Goal: Task Accomplishment & Management: Use online tool/utility

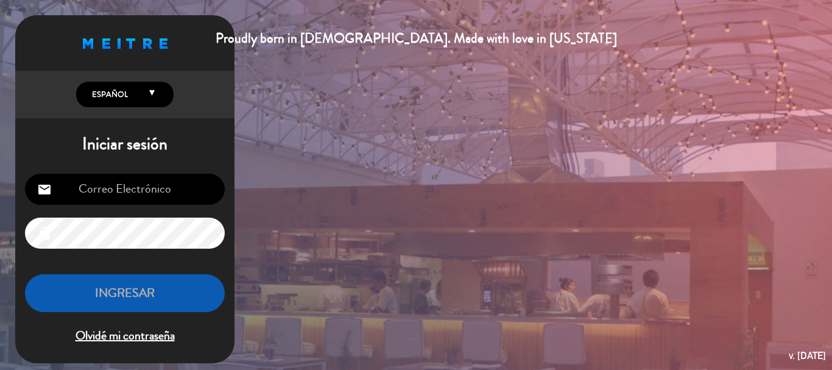
type input "[EMAIL_ADDRESS][DOMAIN_NAME]"
click at [191, 299] on button "INGRESAR" at bounding box center [125, 293] width 200 height 38
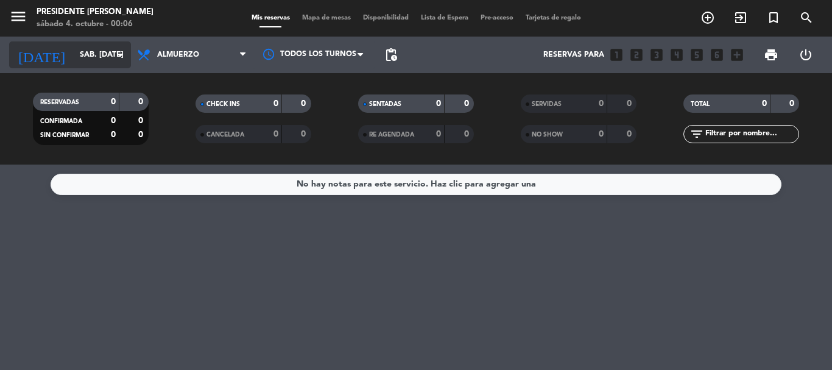
click at [96, 49] on input "sáb. [DATE]" at bounding box center [125, 54] width 103 height 21
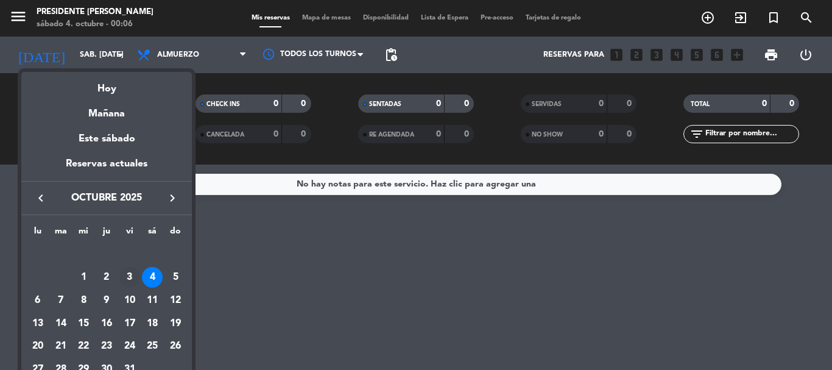
click at [132, 275] on div "3" at bounding box center [129, 277] width 21 height 21
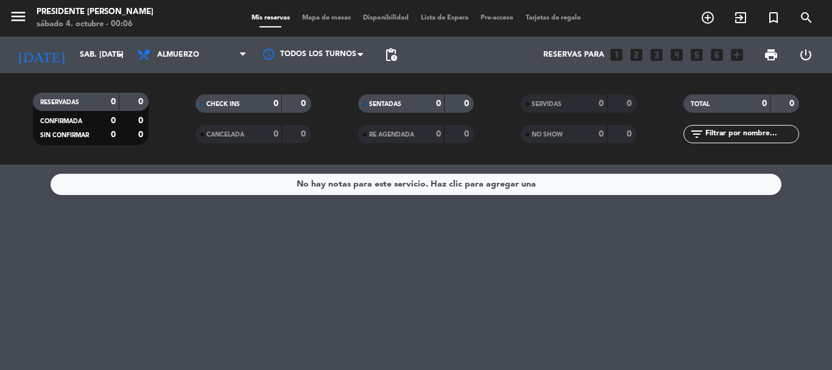
type input "vie. [DATE]"
click at [191, 54] on span "Almuerzo" at bounding box center [178, 55] width 42 height 9
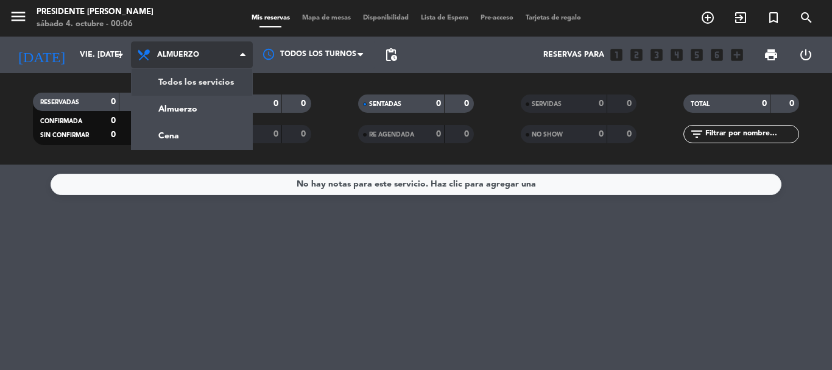
click at [199, 82] on div "menu Presidente Bar Recoleta sábado 4. octubre - 00:06 Mis reservas Mapa de mes…" at bounding box center [416, 82] width 832 height 164
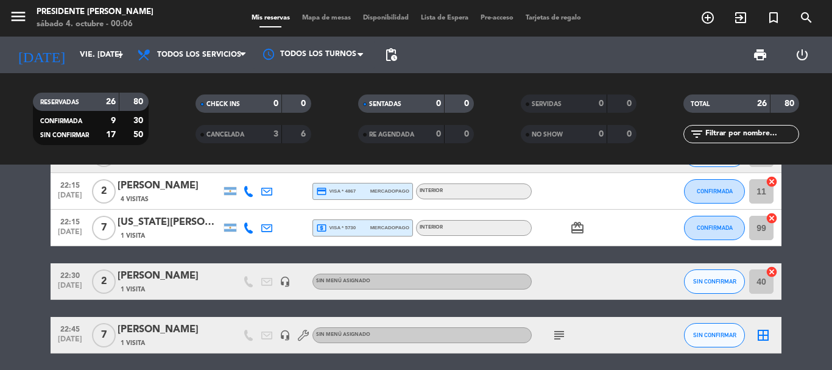
scroll to position [900, 0]
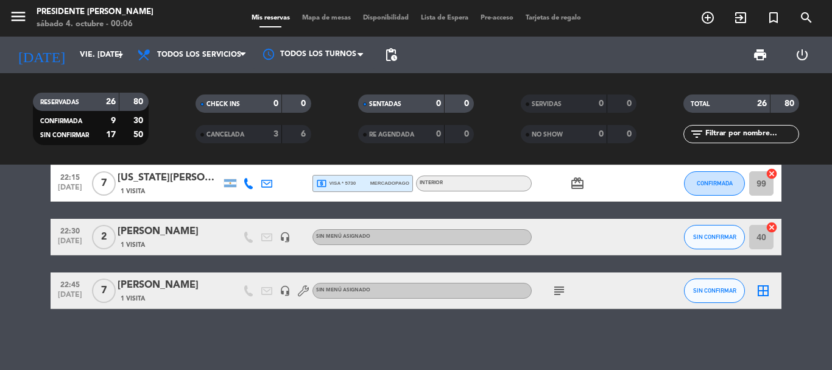
click at [268, 185] on icon at bounding box center [266, 183] width 11 height 11
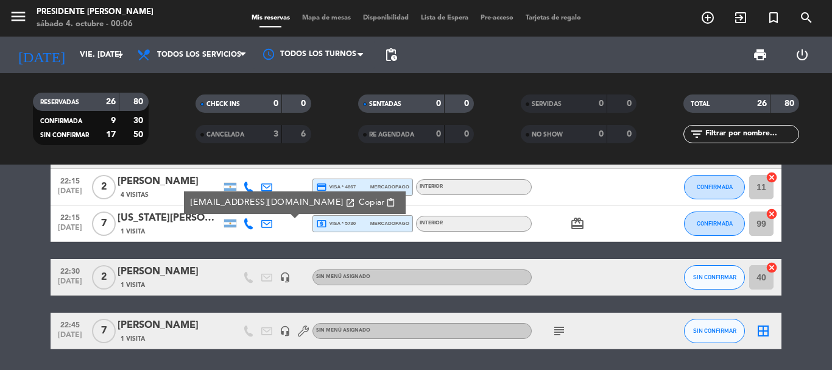
scroll to position [839, 0]
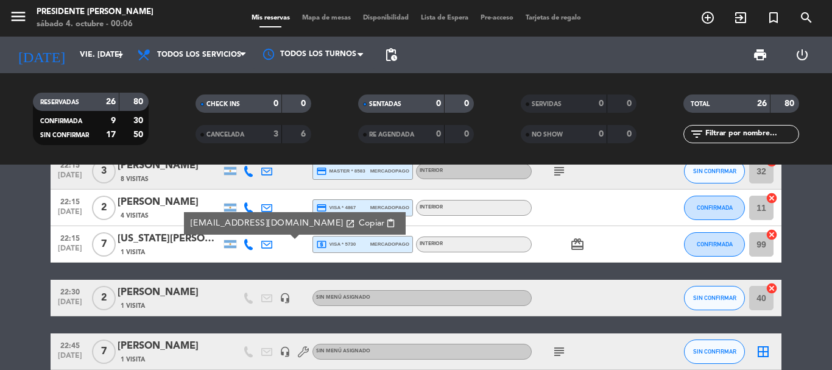
click at [359, 227] on span "Copiar" at bounding box center [372, 223] width 26 height 13
